Goal: Task Accomplishment & Management: Use online tool/utility

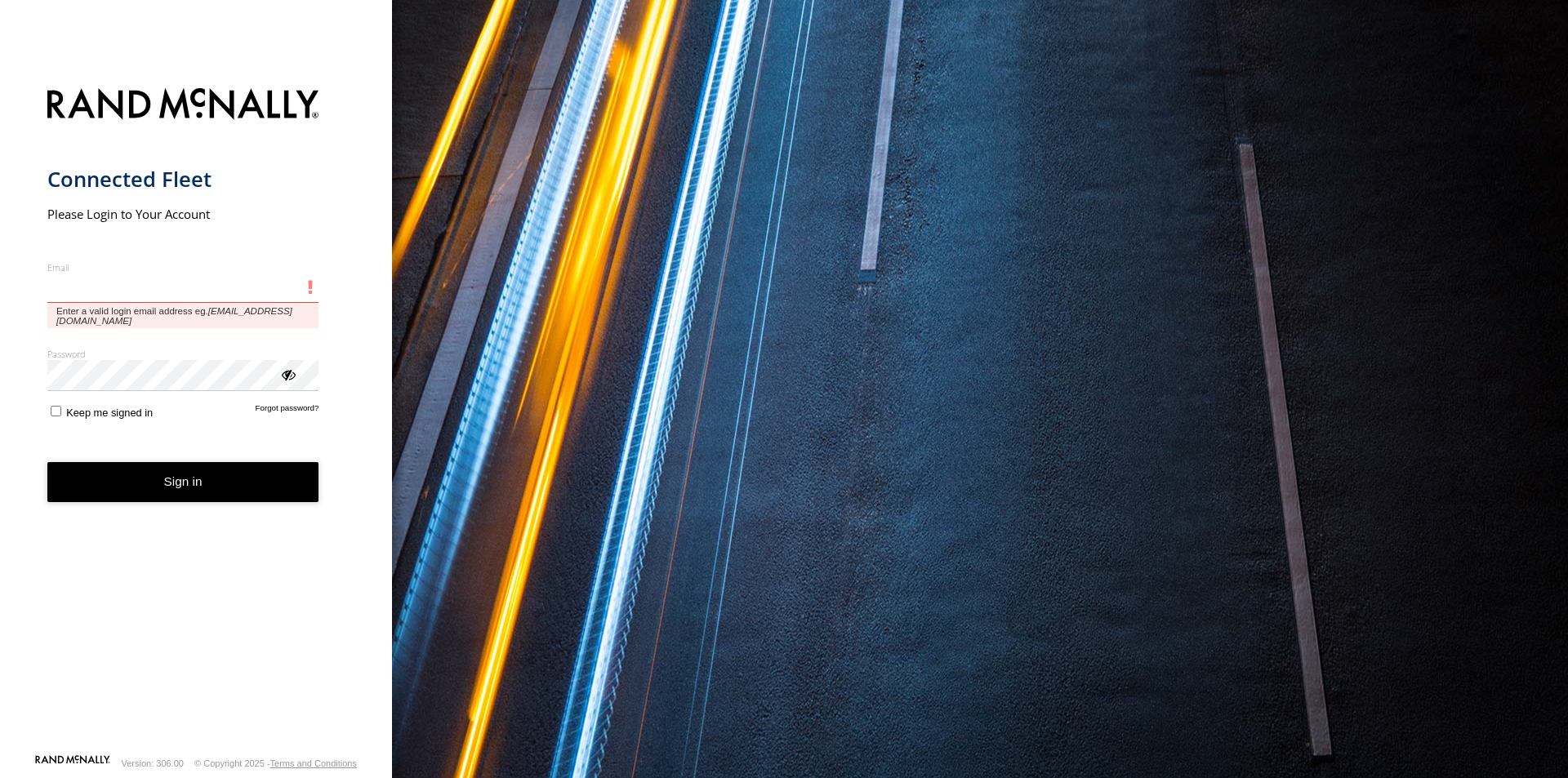
click at [175, 281] on input "Email" at bounding box center [184, 288] width 272 height 29
type input "**********"
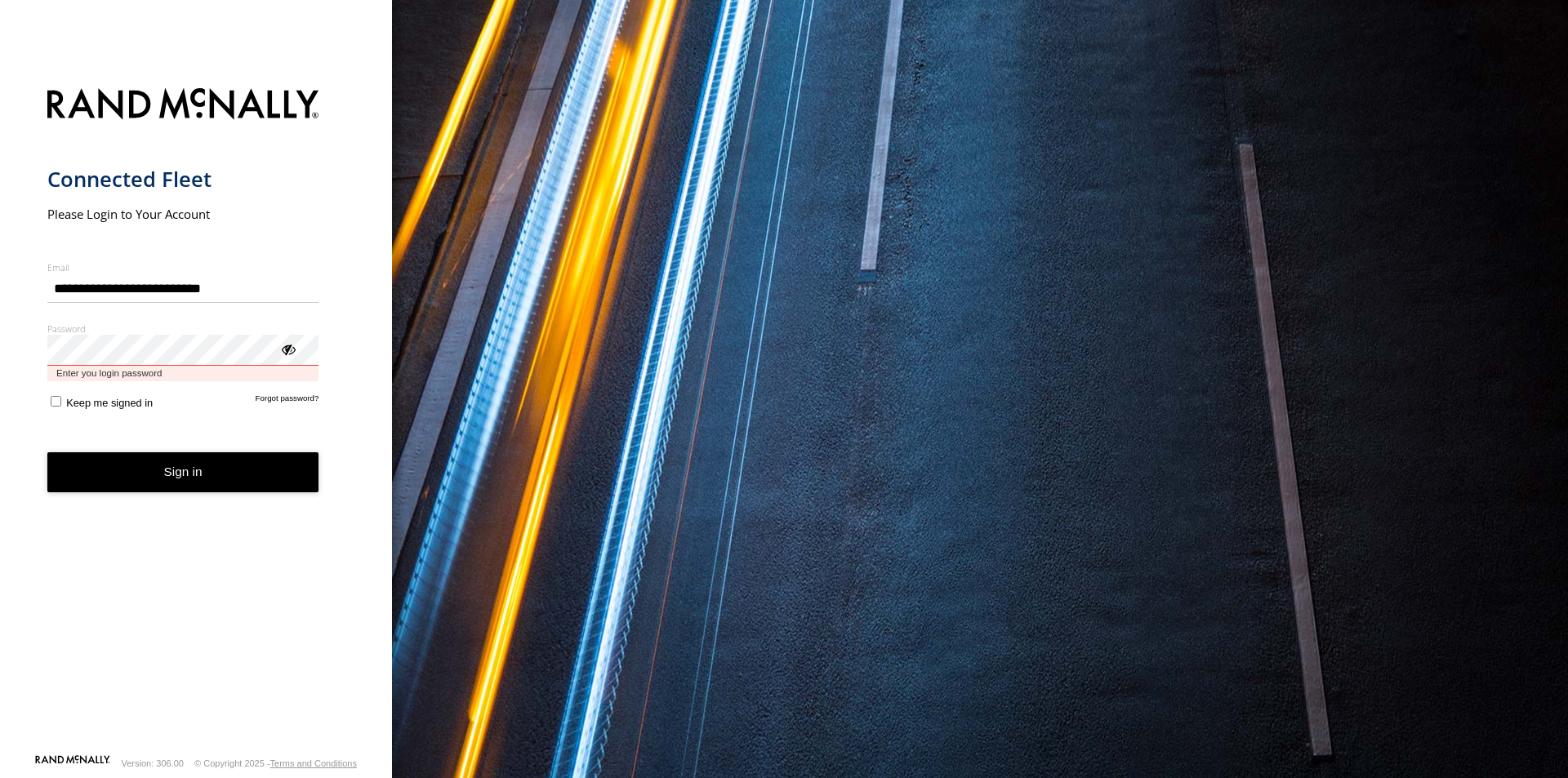
click at [48, 452] on button "Sign in" at bounding box center [184, 472] width 272 height 40
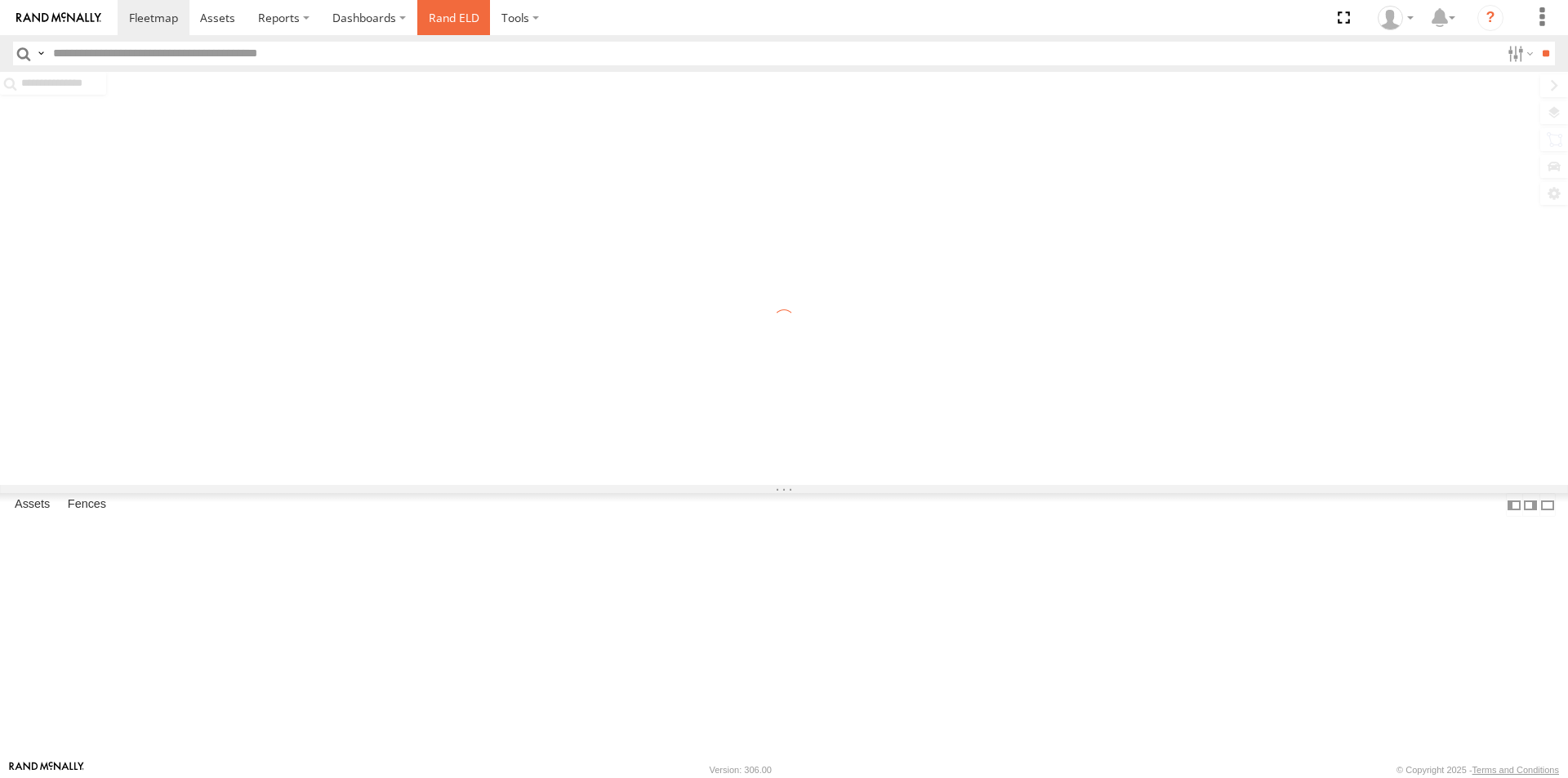
click at [441, 16] on link "Rand ELD" at bounding box center [454, 17] width 74 height 35
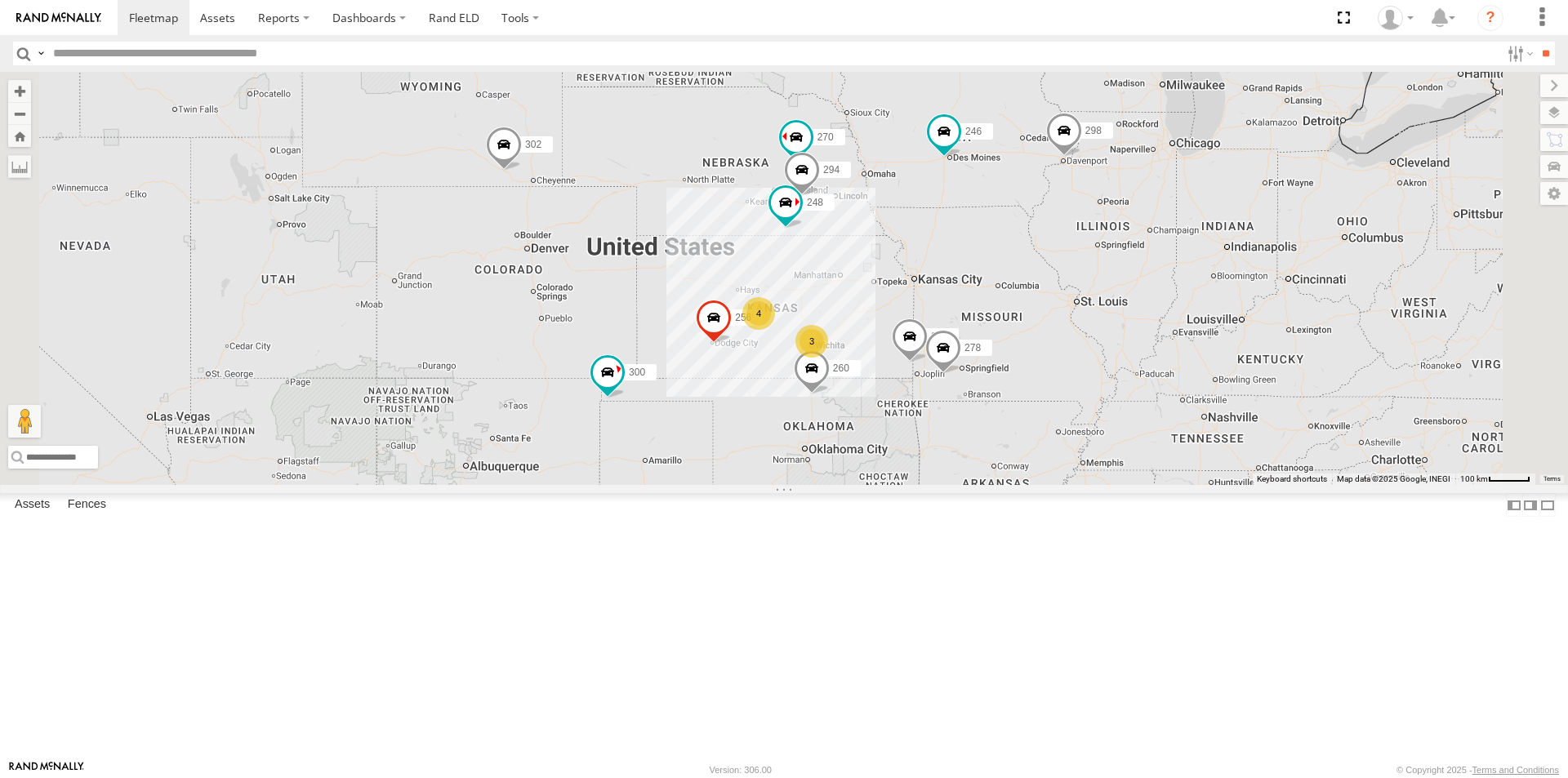
click at [0, 0] on div "270 All Assets NE-63A-LINK Genoa 41.48153 -97.7639 Video" at bounding box center [0, 0] width 0 height 0
click at [0, 0] on span at bounding box center [0, 0] width 0 height 0
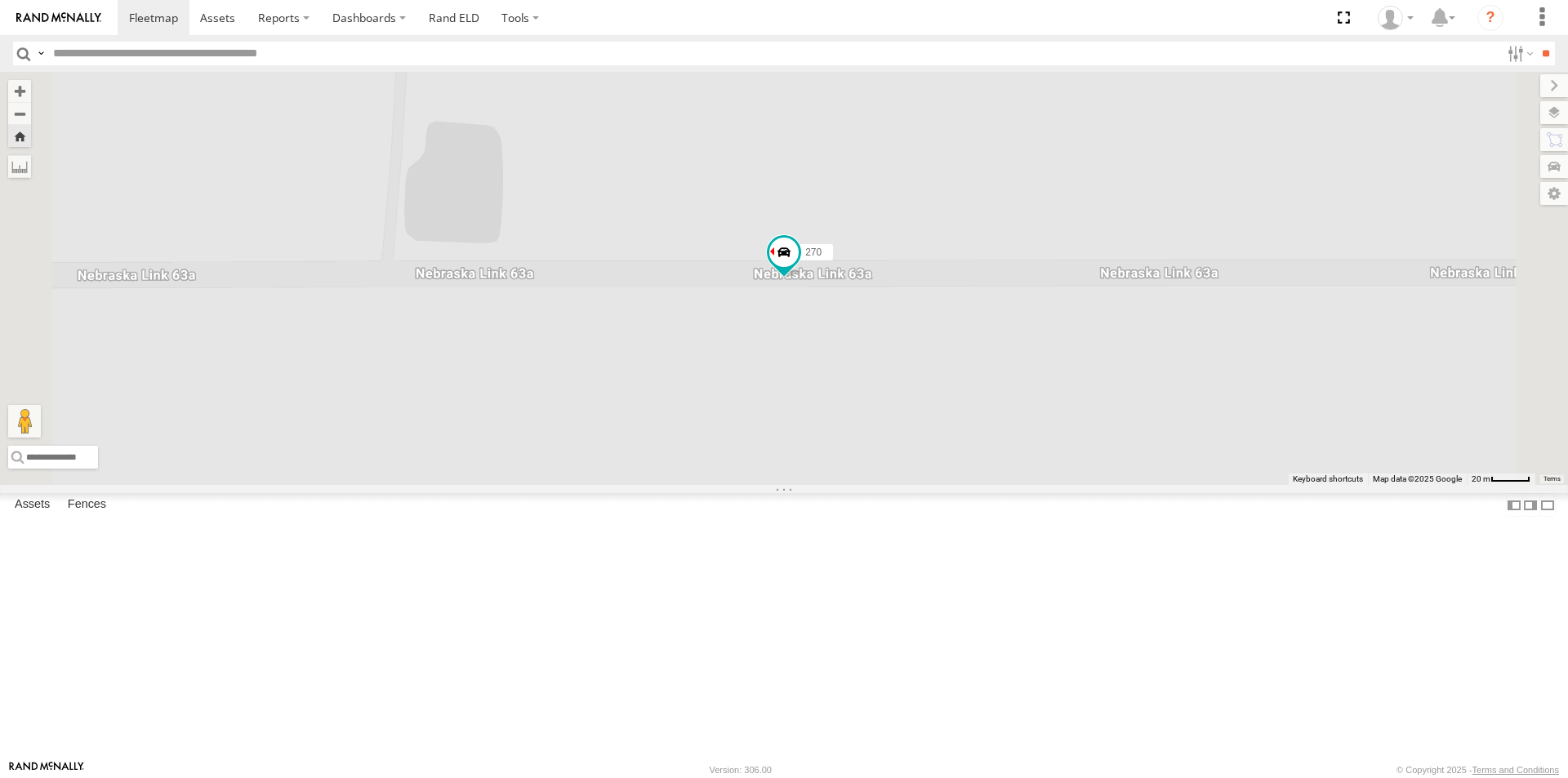
scroll to position [245, 0]
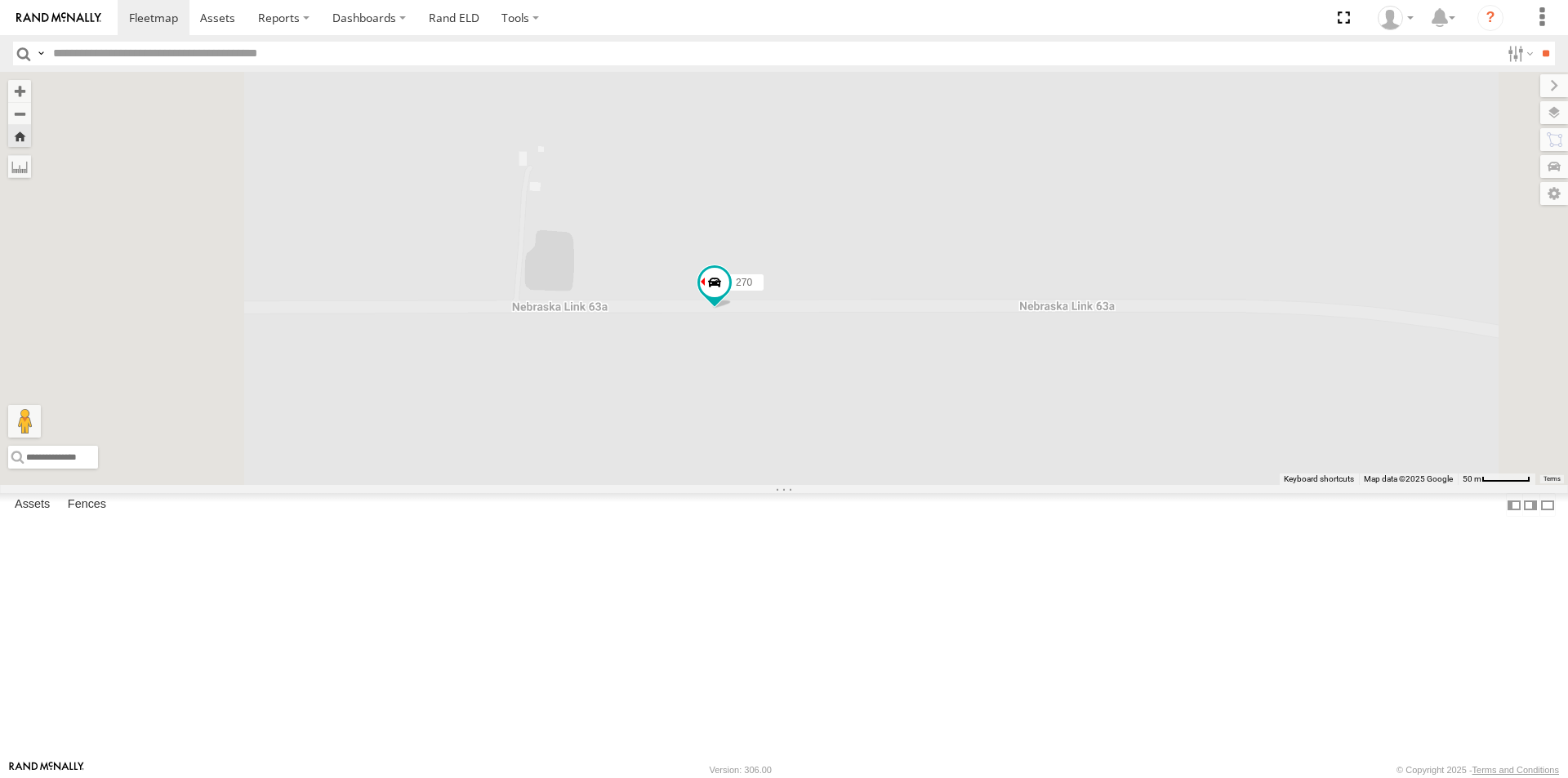
drag, startPoint x: 636, startPoint y: 305, endPoint x: 776, endPoint y: 398, distance: 168.1
click at [776, 398] on div "270" at bounding box center [784, 278] width 1568 height 413
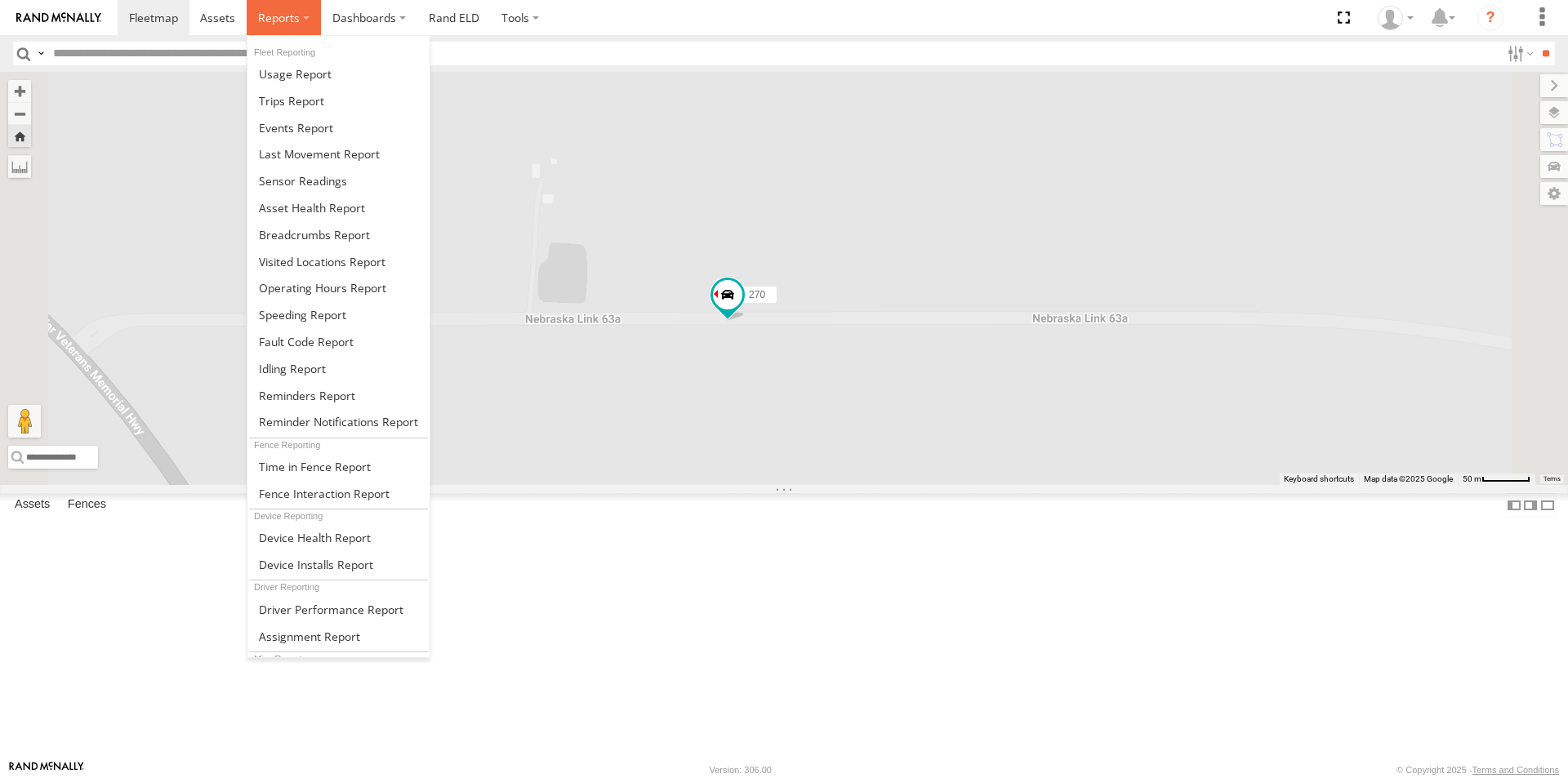
click at [278, 17] on span at bounding box center [279, 17] width 42 height 16
click at [277, 96] on span at bounding box center [291, 101] width 65 height 16
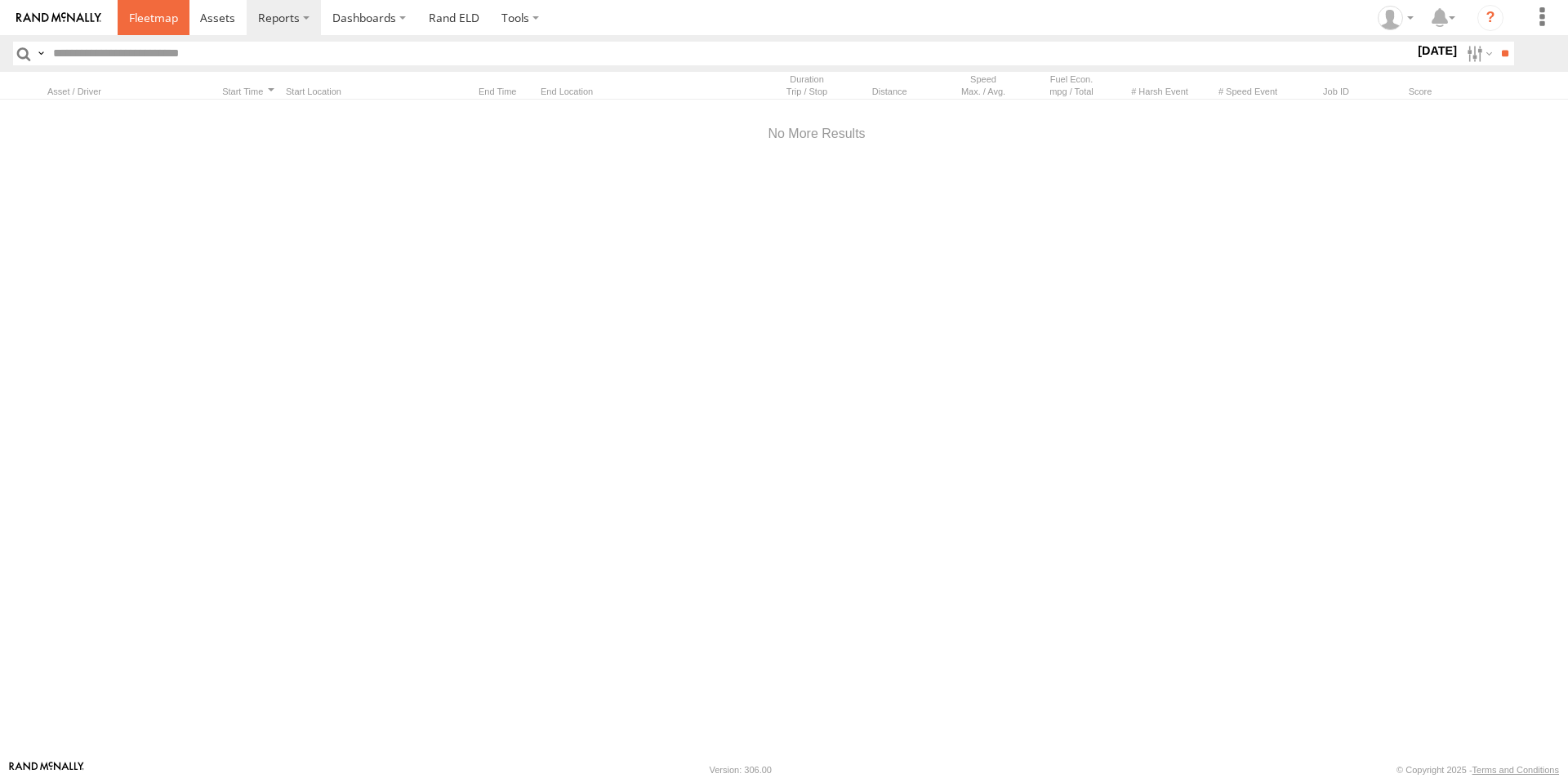
click at [169, 13] on span at bounding box center [153, 17] width 49 height 16
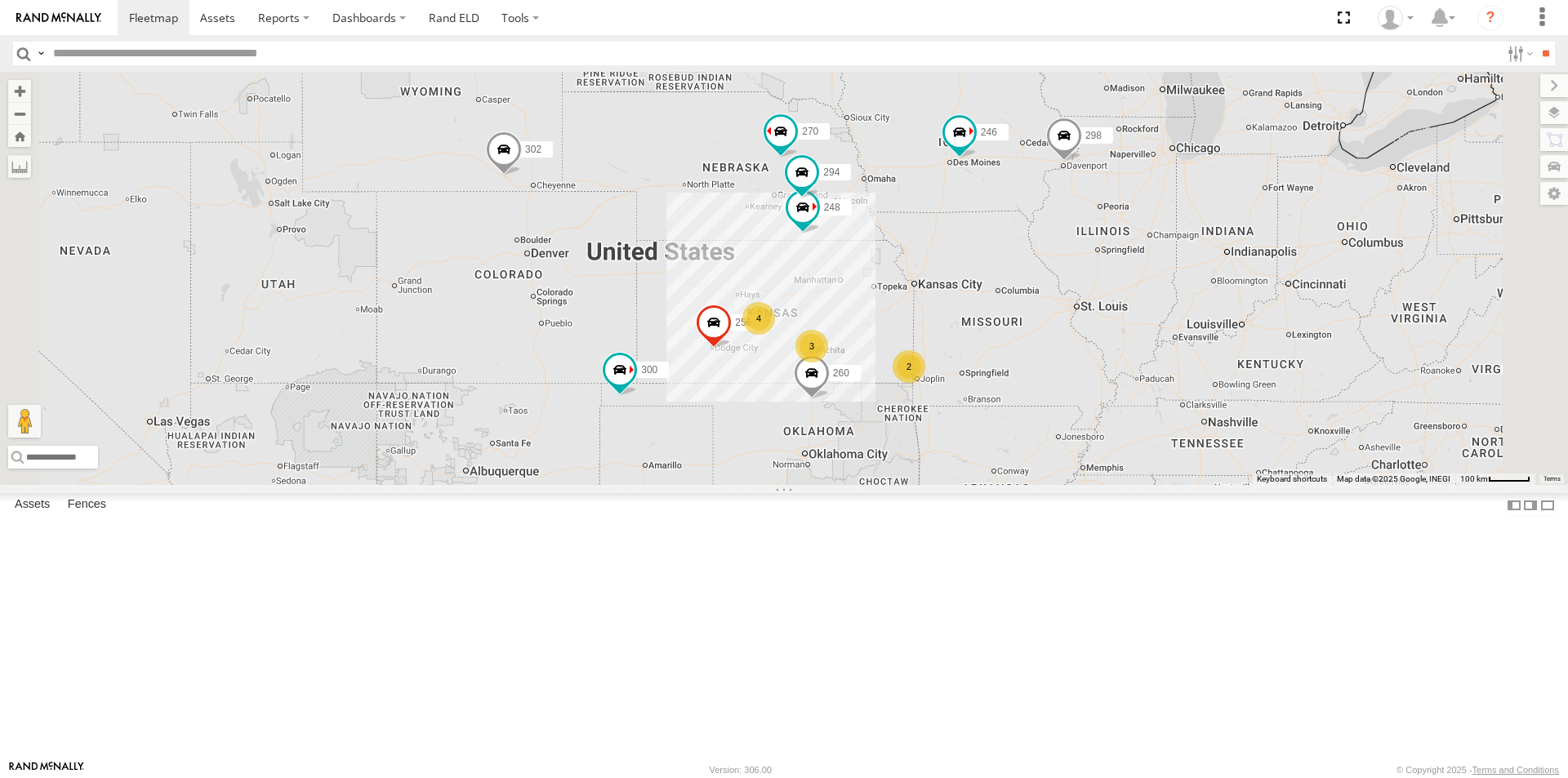
click at [0, 0] on div at bounding box center [0, 0] width 0 height 0
click at [0, 0] on div "Video" at bounding box center [0, 0] width 0 height 0
click at [0, 0] on span at bounding box center [0, 0] width 0 height 0
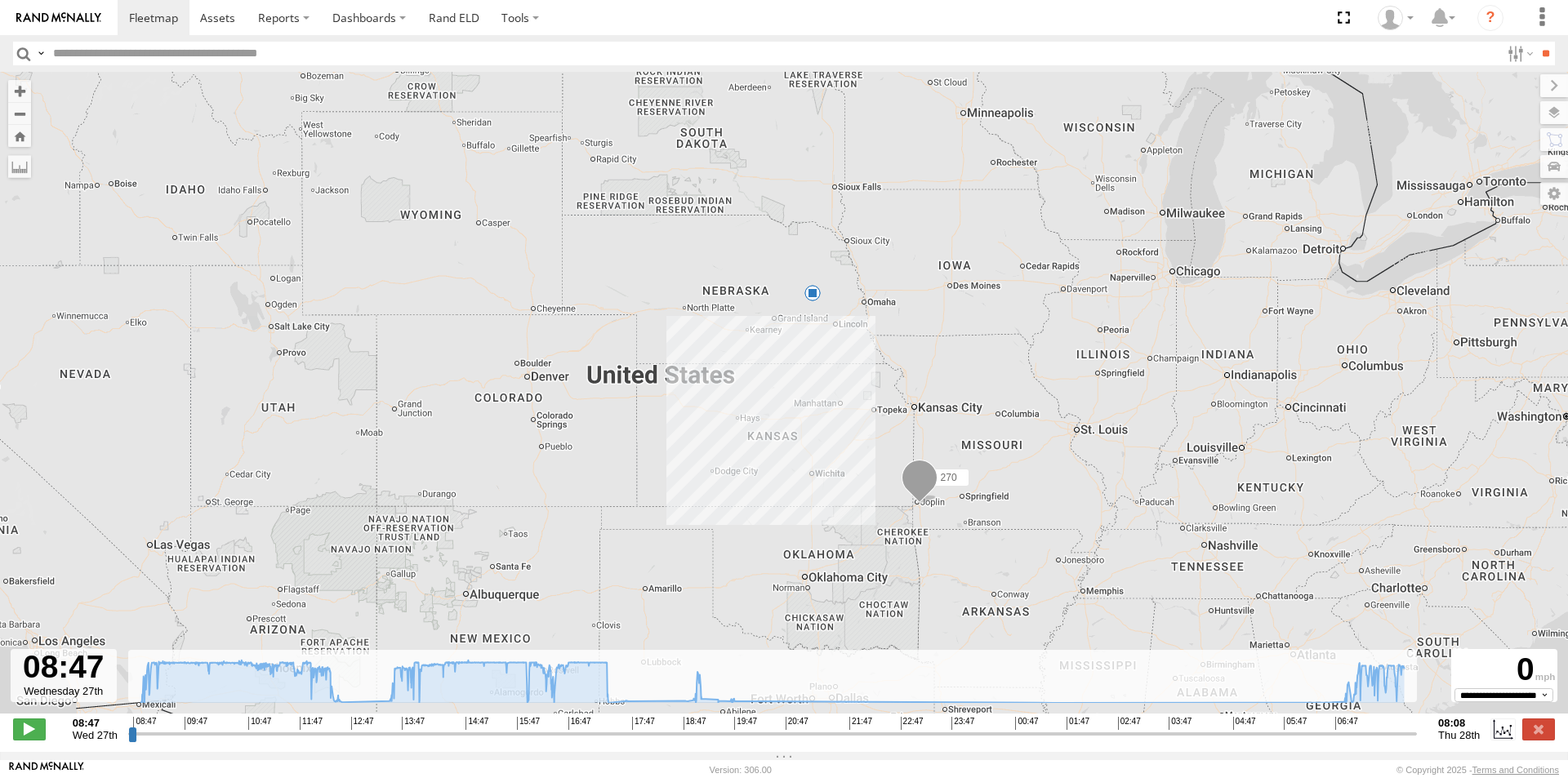
type input "**********"
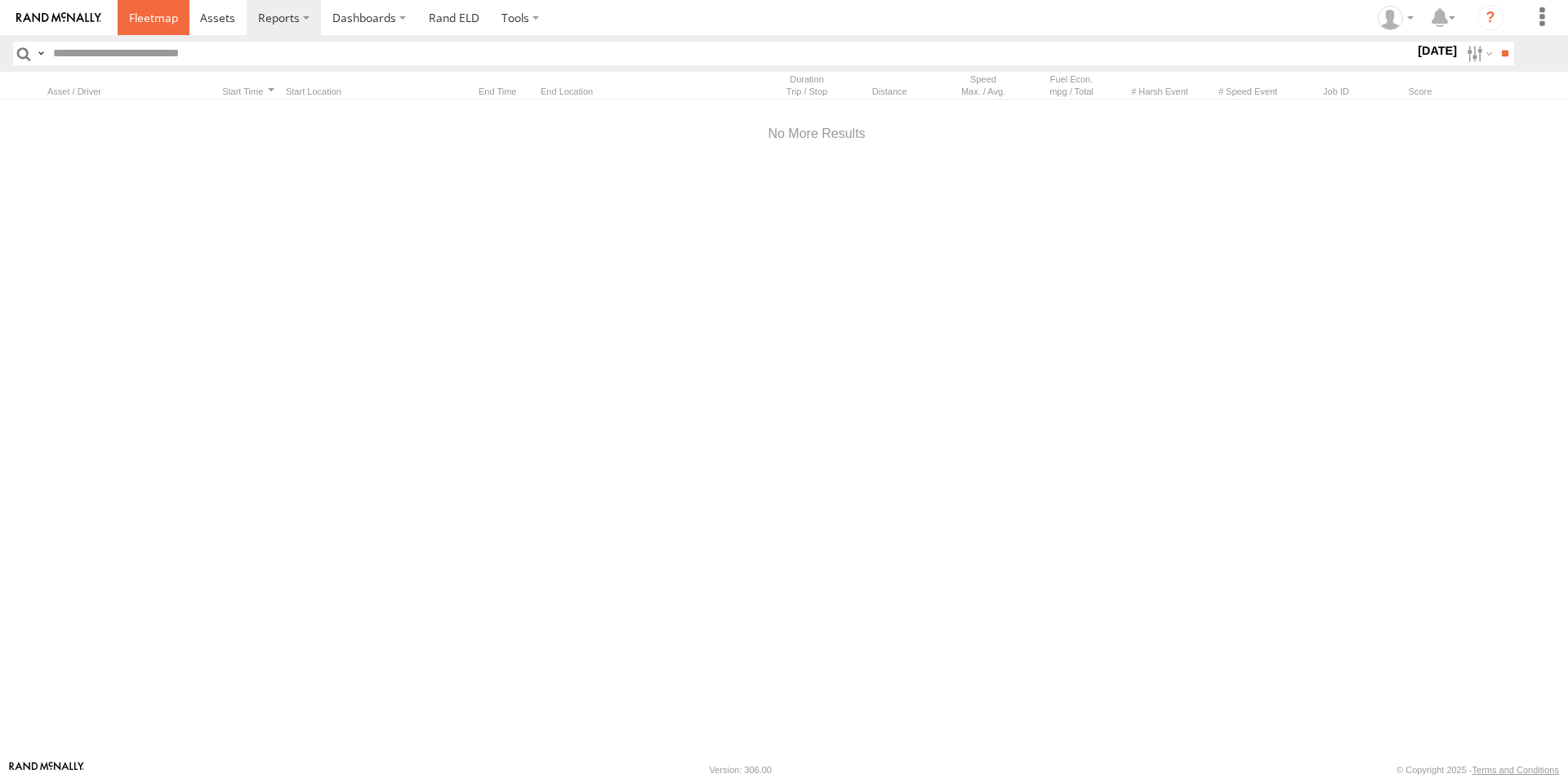
click at [152, 22] on span at bounding box center [153, 17] width 49 height 16
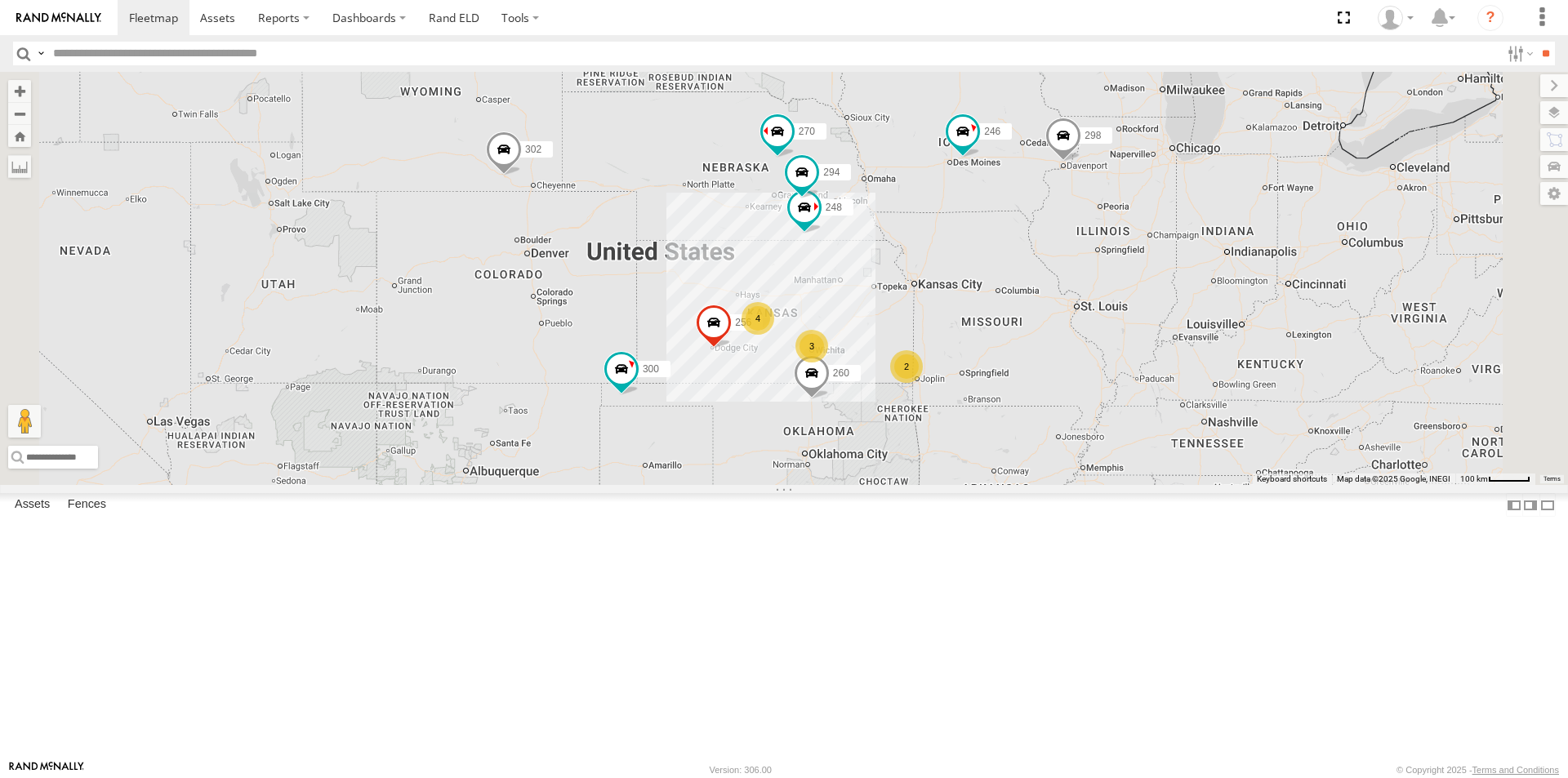
scroll to position [245, 0]
click at [0, 0] on div "278" at bounding box center [0, 0] width 0 height 0
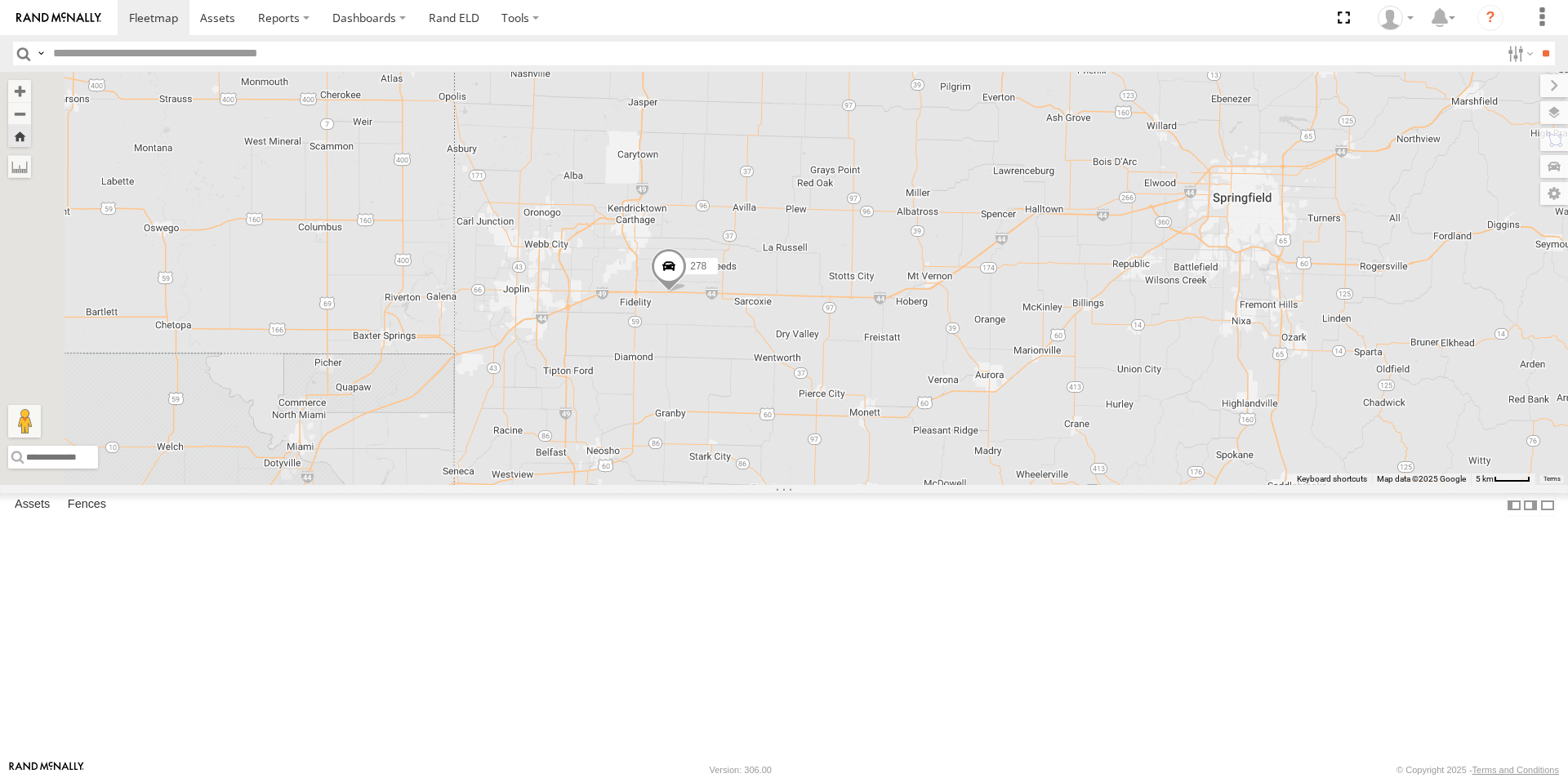
drag, startPoint x: 532, startPoint y: 463, endPoint x: 782, endPoint y: 463, distance: 250.0
click at [782, 463] on div "278" at bounding box center [784, 278] width 1568 height 413
click at [0, 0] on div "302" at bounding box center [0, 0] width 0 height 0
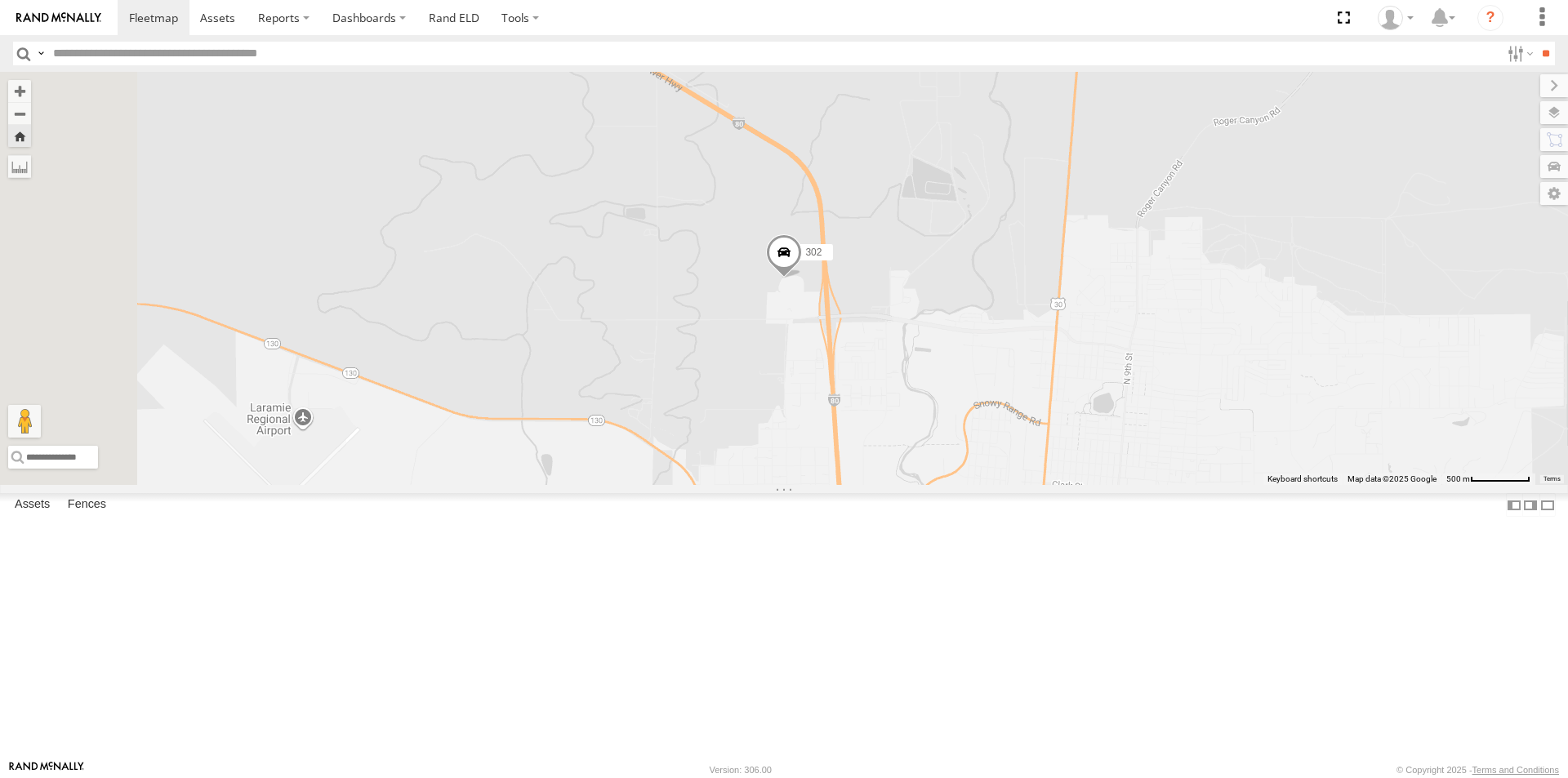
scroll to position [0, 0]
